Goal: Task Accomplishment & Management: Use online tool/utility

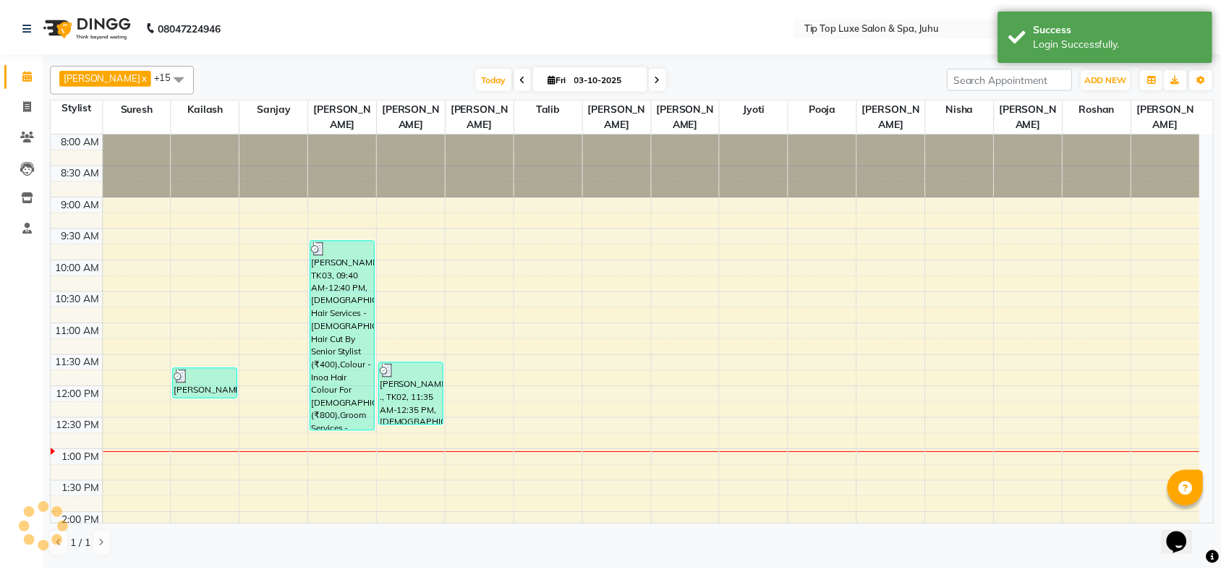
scroll to position [258, 0]
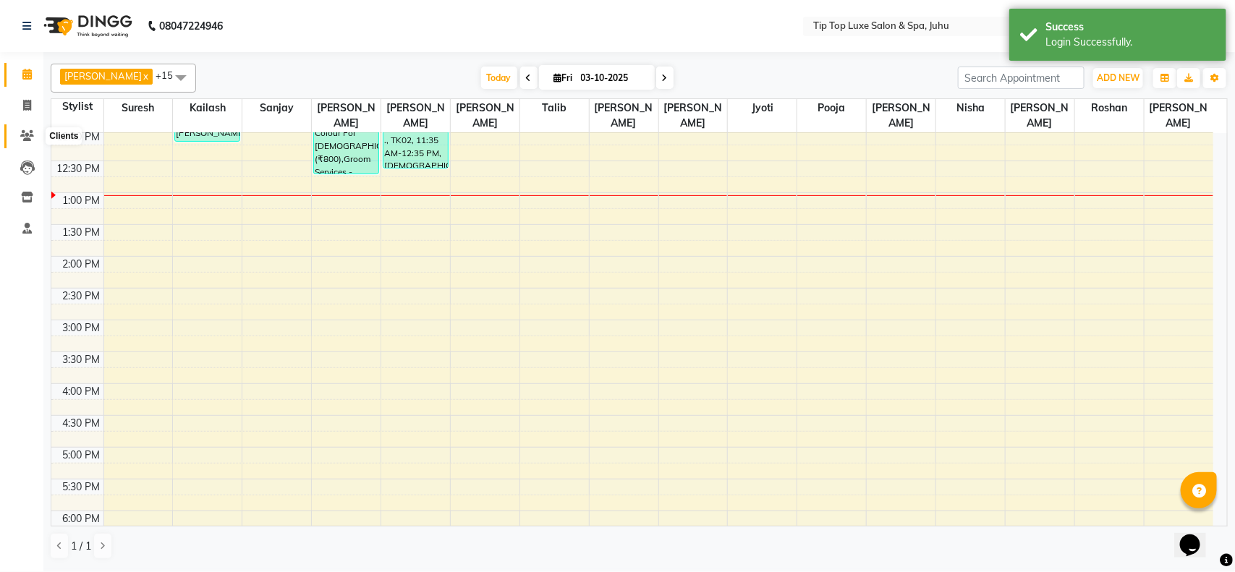
click at [24, 129] on span at bounding box center [26, 136] width 25 height 17
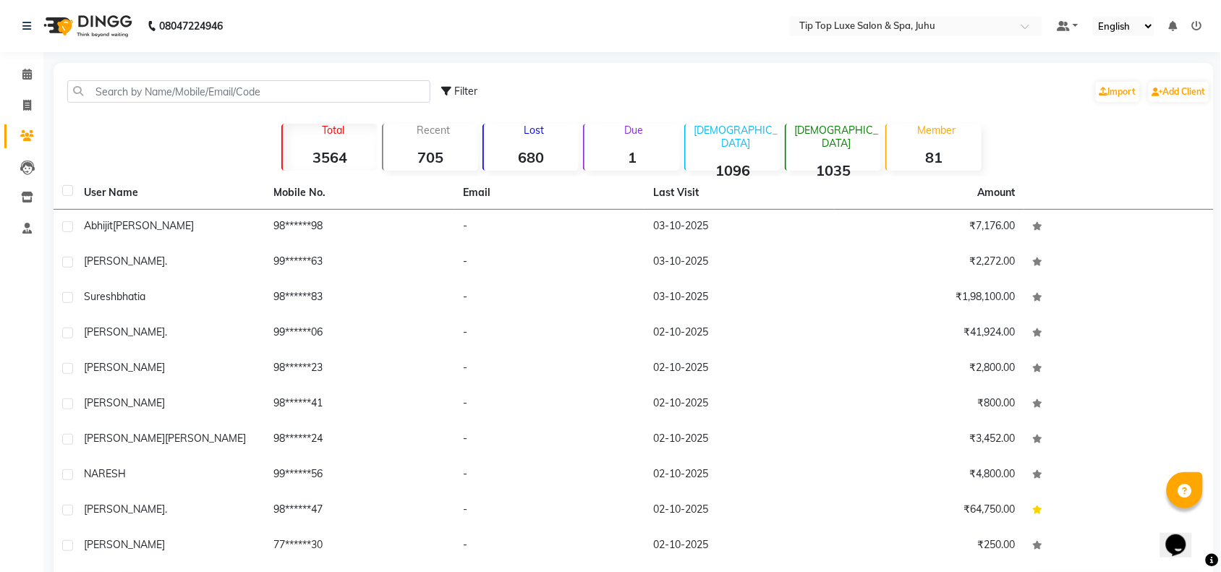
click at [642, 145] on div "Due 1" at bounding box center [631, 147] width 96 height 47
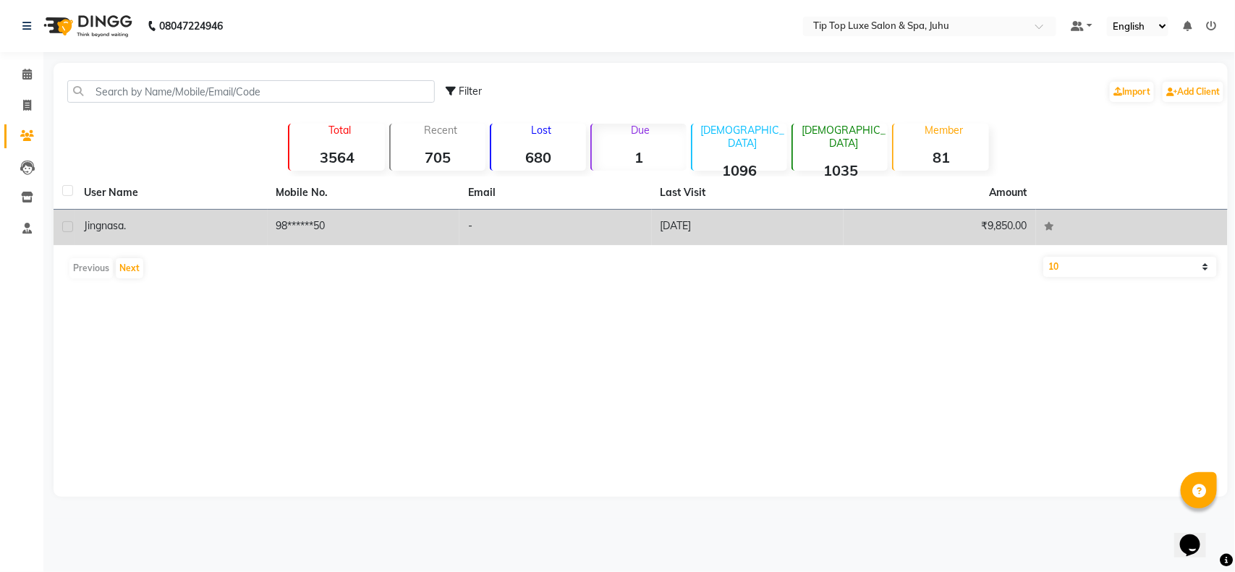
click at [354, 221] on td "98******50" at bounding box center [364, 227] width 192 height 35
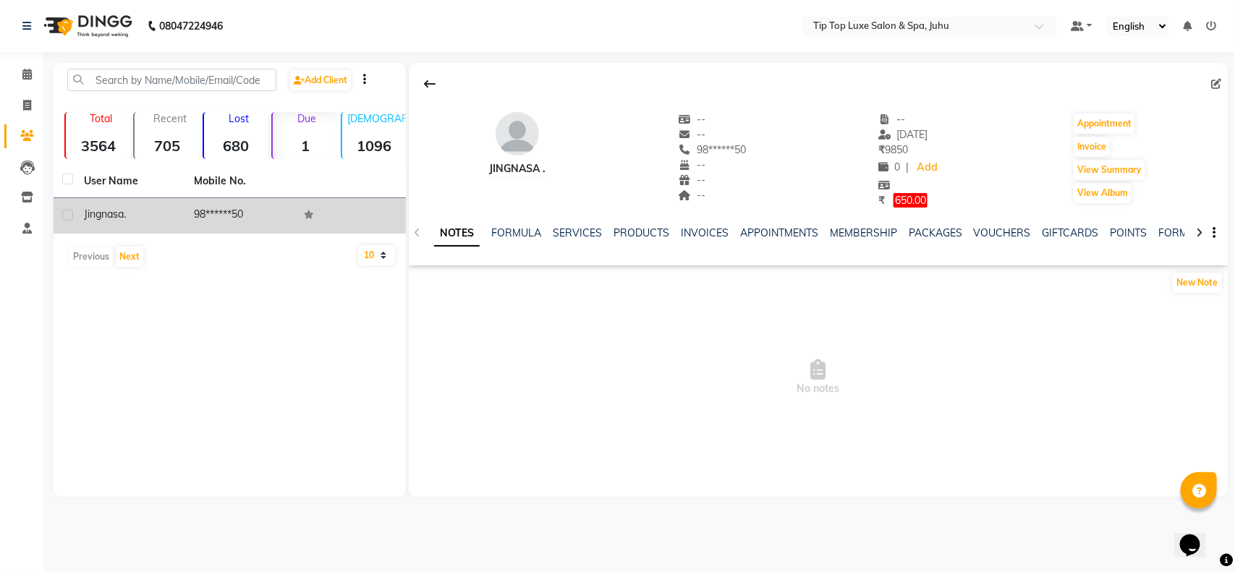
click at [354, 221] on td at bounding box center [351, 215] width 110 height 35
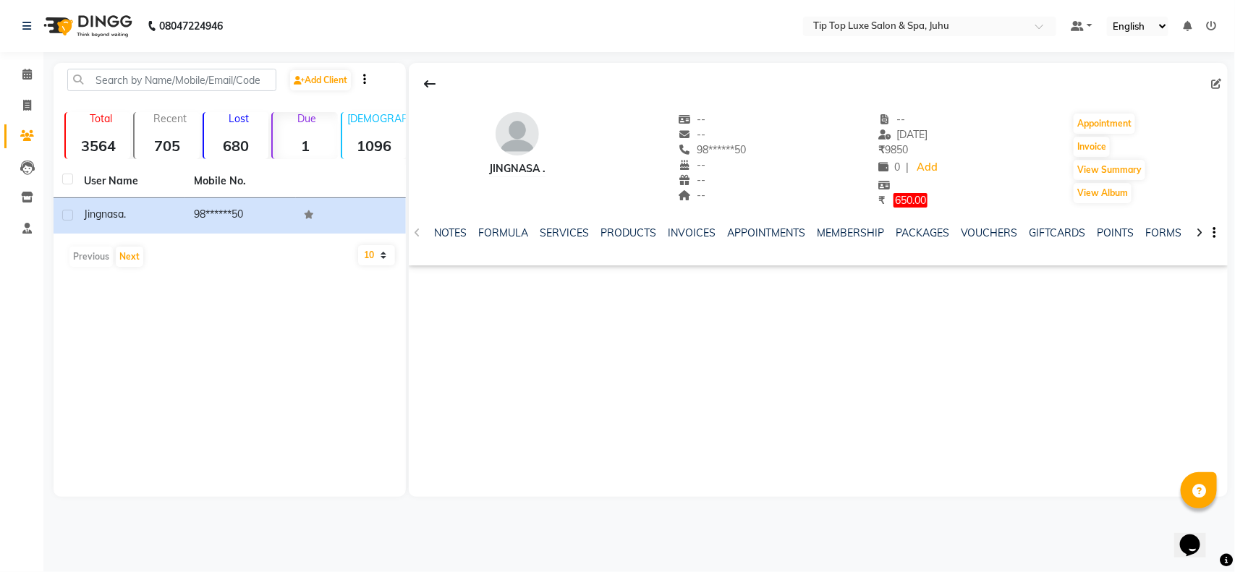
click at [235, 139] on strong "680" at bounding box center [236, 146] width 64 height 18
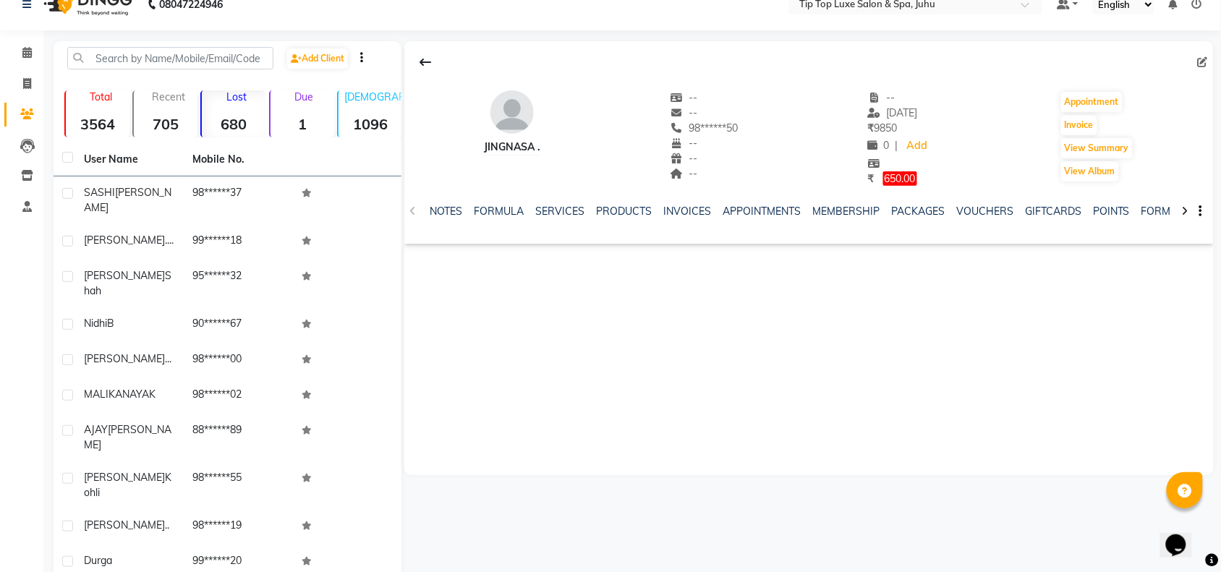
scroll to position [42, 0]
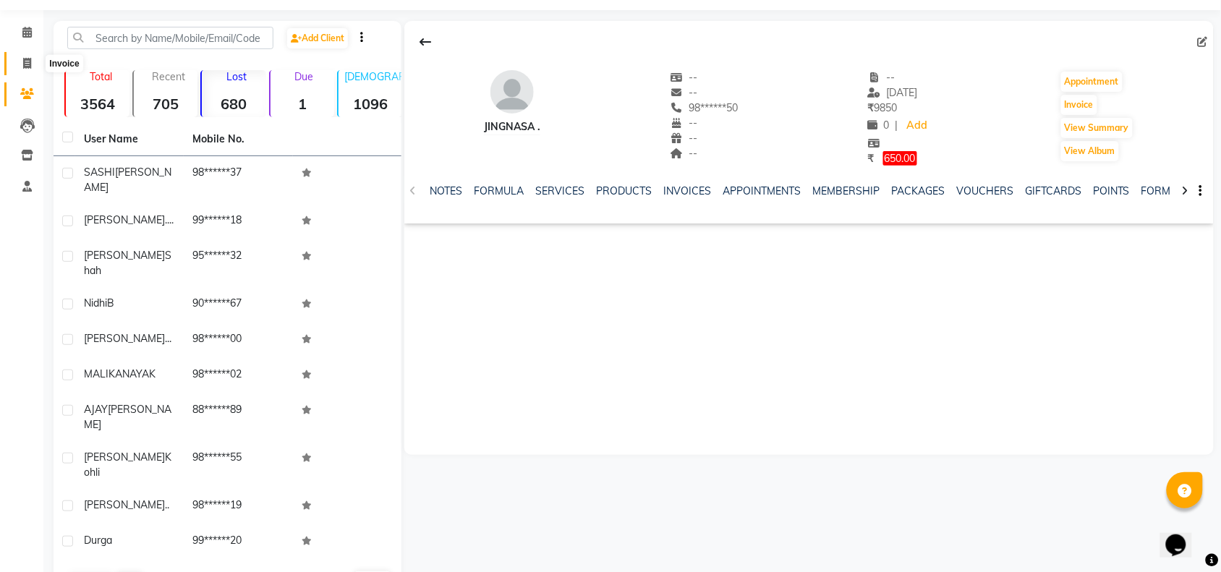
click at [27, 58] on icon at bounding box center [27, 63] width 8 height 11
select select "service"
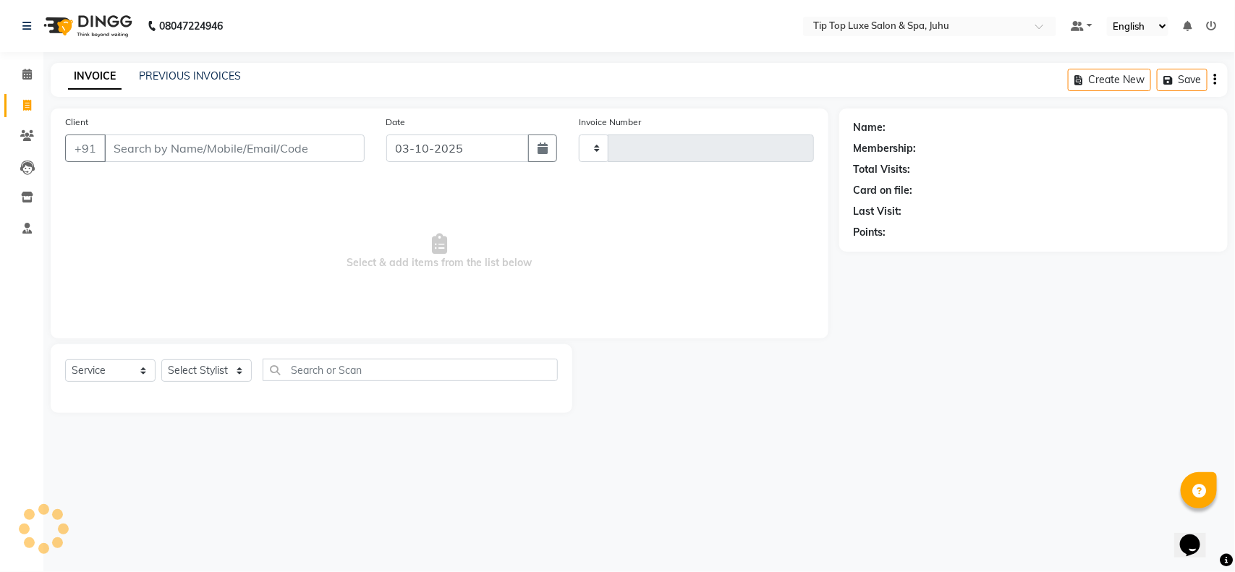
type input "2389"
select select "8298"
click at [25, 132] on icon at bounding box center [27, 135] width 14 height 11
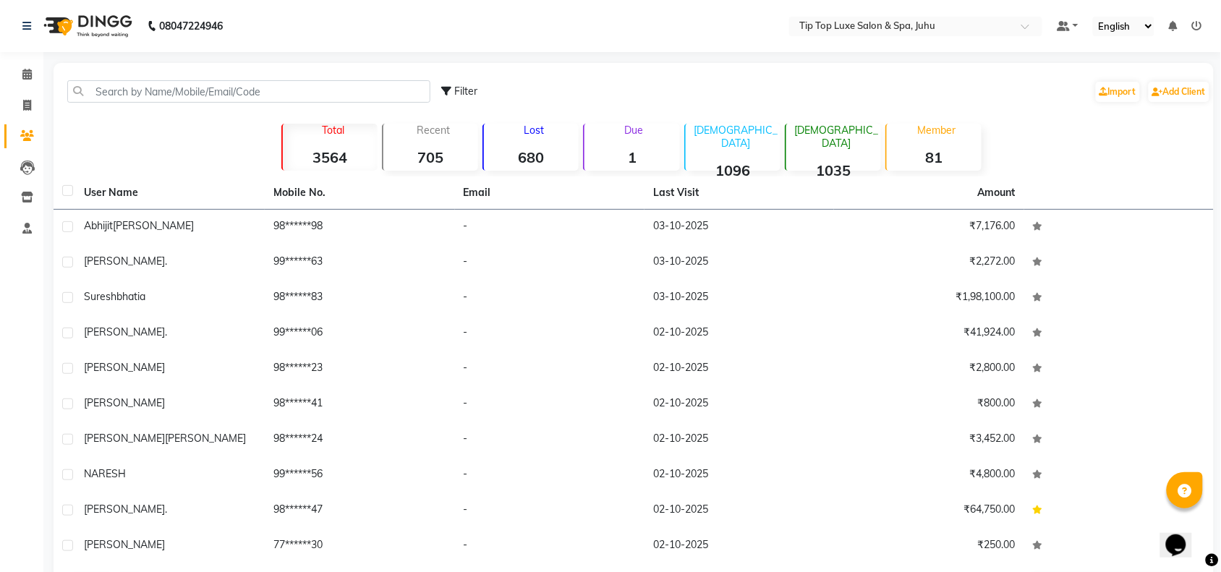
click at [953, 149] on strong "81" at bounding box center [934, 157] width 95 height 18
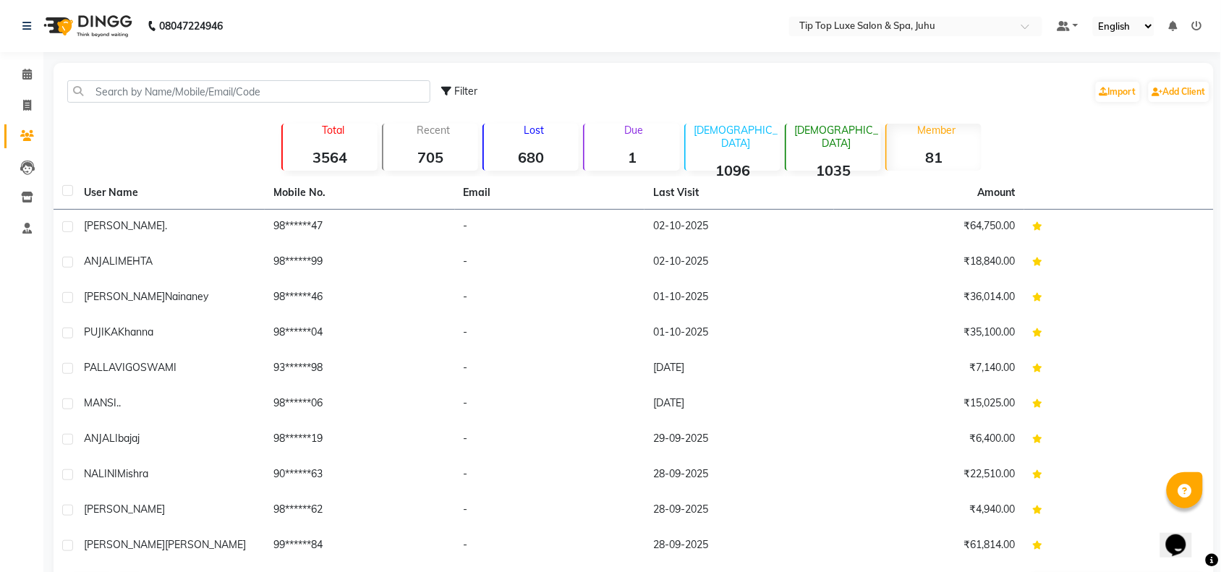
click at [1126, 174] on div "Filter Import Add Client Total 3564 Recent 705 Lost 680 Due 1 [DEMOGRAPHIC_DATA…" at bounding box center [634, 334] width 1160 height 542
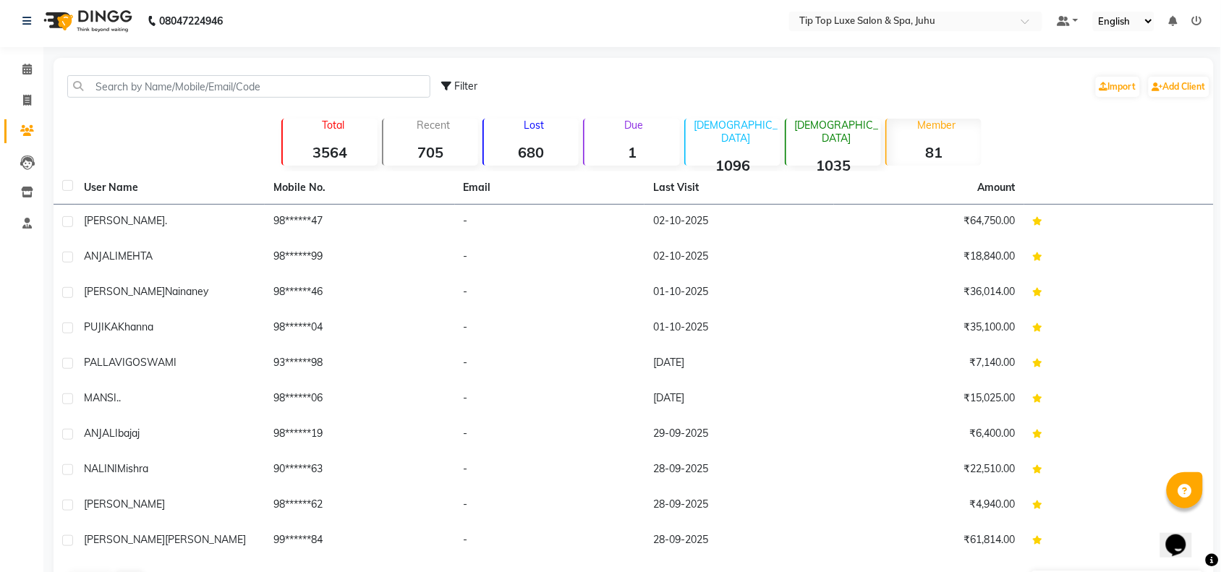
scroll to position [12, 0]
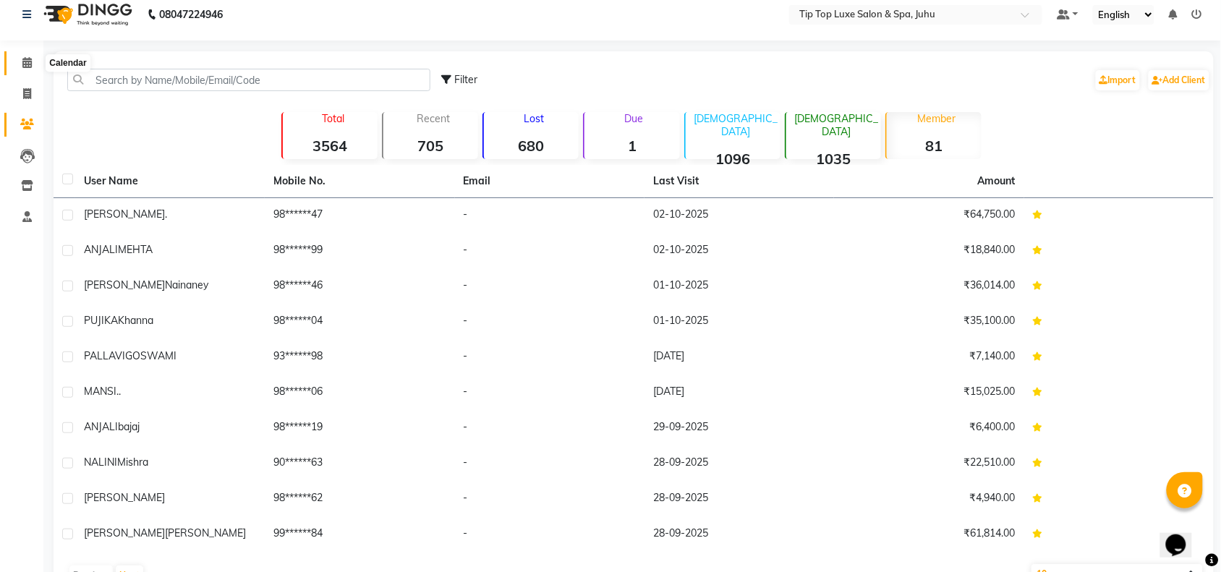
click at [29, 65] on icon at bounding box center [26, 62] width 9 height 11
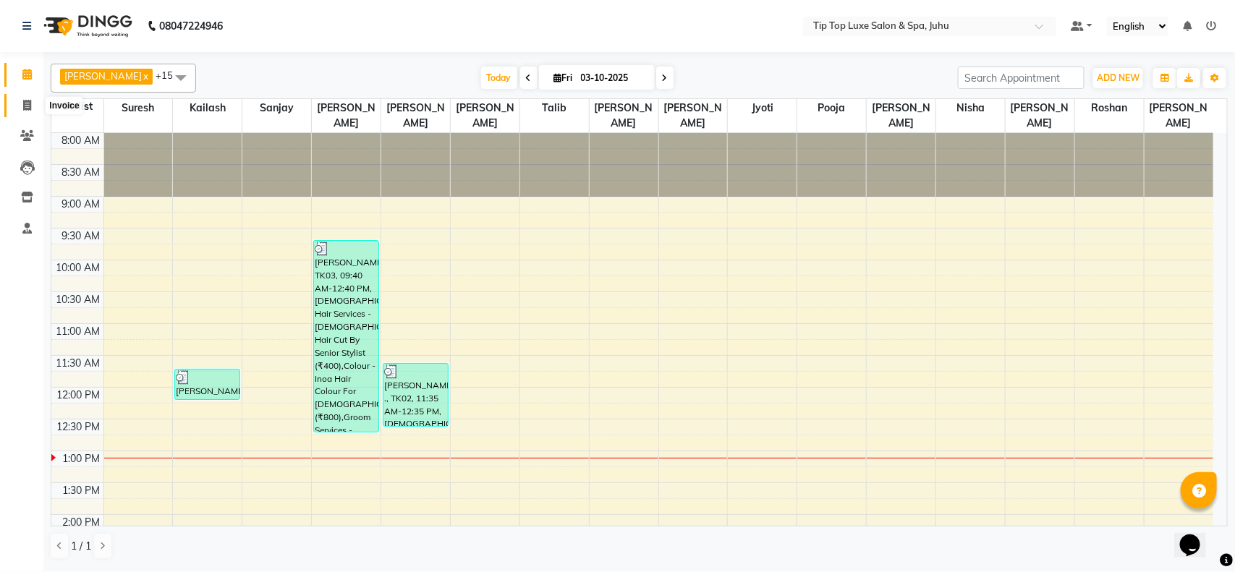
click at [27, 100] on icon at bounding box center [27, 105] width 8 height 11
select select "service"
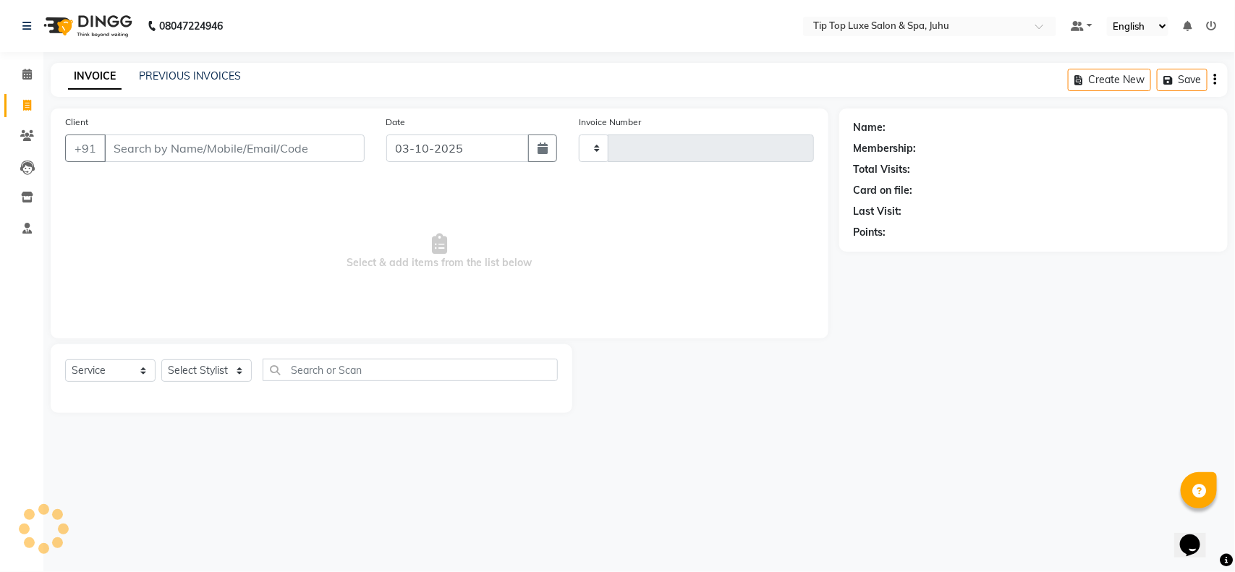
type input "2389"
select select "8298"
click at [218, 369] on select "Select Stylist [PERSON_NAME] admin [PERSON_NAME] creado ANAO [PERSON_NAME] Jyot…" at bounding box center [206, 371] width 90 height 22
select select "82311"
click at [161, 360] on select "Select Stylist [PERSON_NAME] admin [PERSON_NAME] creado ANAO [PERSON_NAME] Jyot…" at bounding box center [206, 371] width 90 height 22
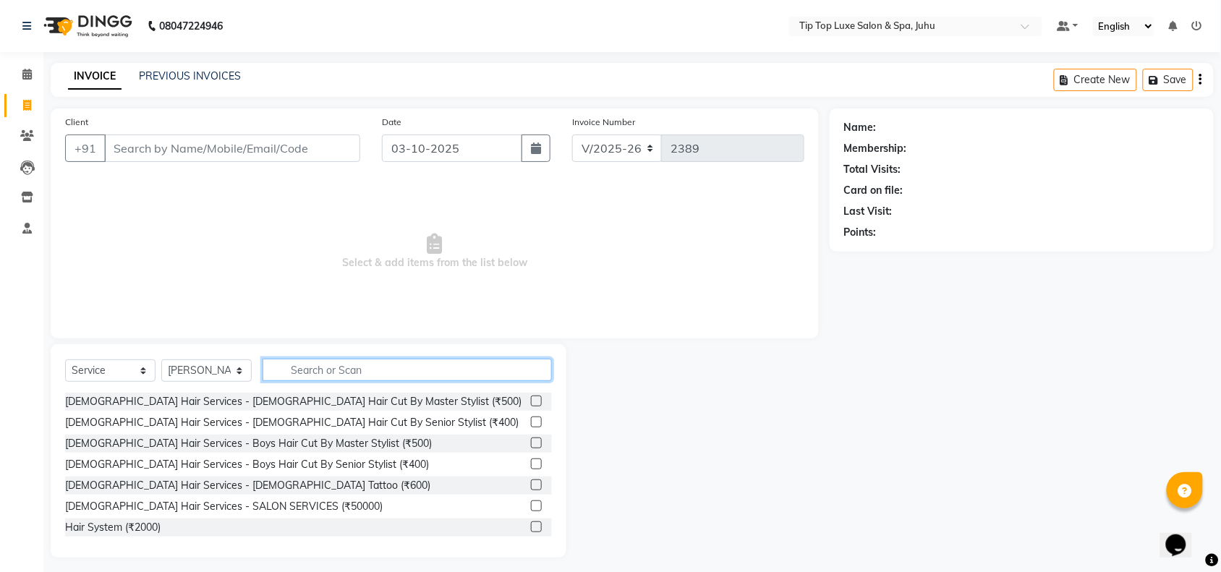
click at [392, 371] on input "text" at bounding box center [407, 370] width 289 height 22
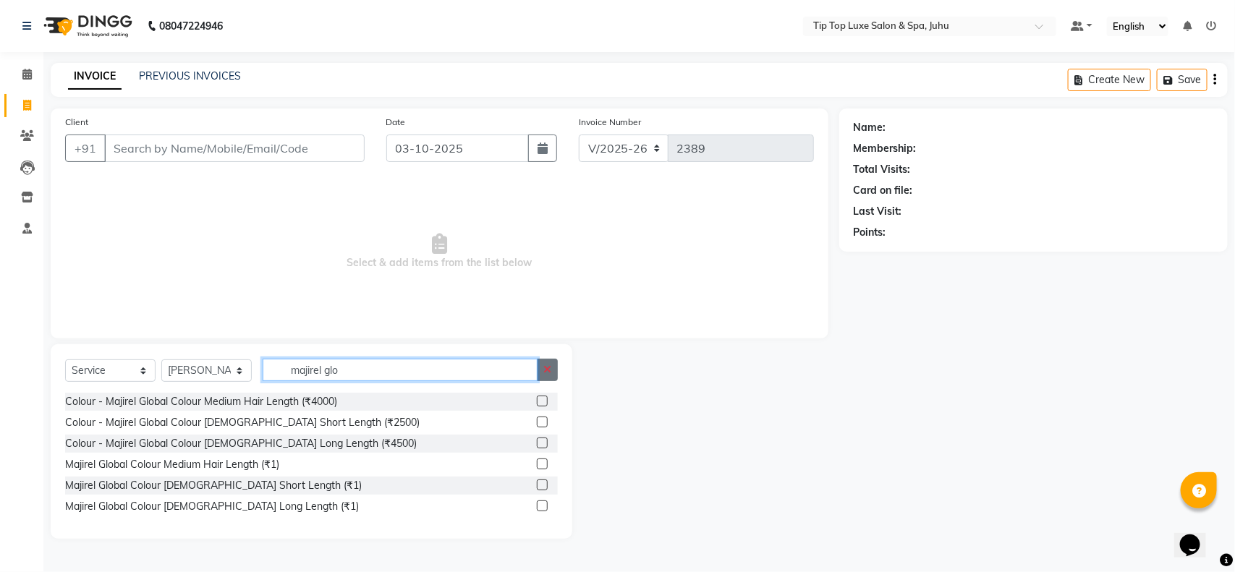
type input "majirel glo"
click at [543, 367] on icon "button" at bounding box center [547, 370] width 8 height 10
